Goal: Find specific page/section

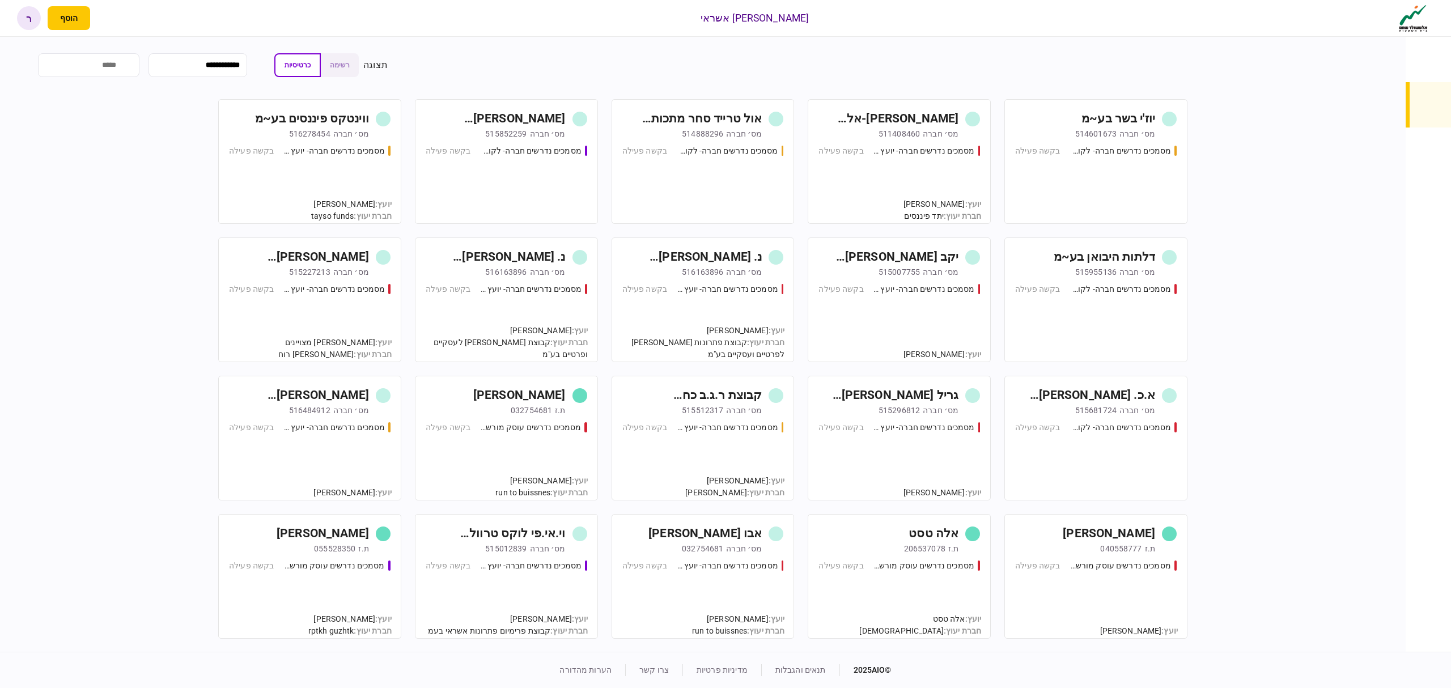
click at [1138, 116] on div "יוז'י בשר בע~מ" at bounding box center [1118, 119] width 74 height 18
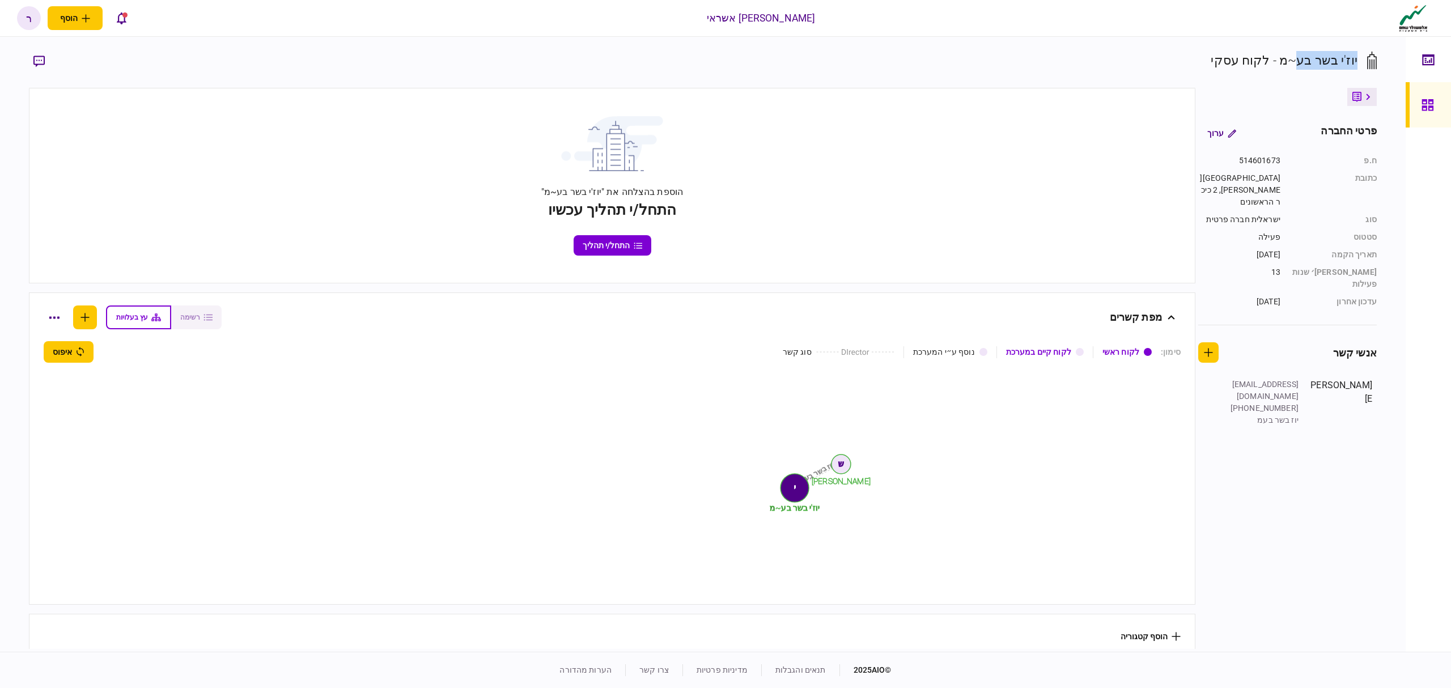
drag, startPoint x: 1357, startPoint y: 60, endPoint x: 1295, endPoint y: 58, distance: 61.2
click at [1295, 58] on div "יוז'י בשר בע~מ - לקוח עסקי" at bounding box center [1283, 60] width 146 height 19
